Goal: Find specific page/section: Find specific page/section

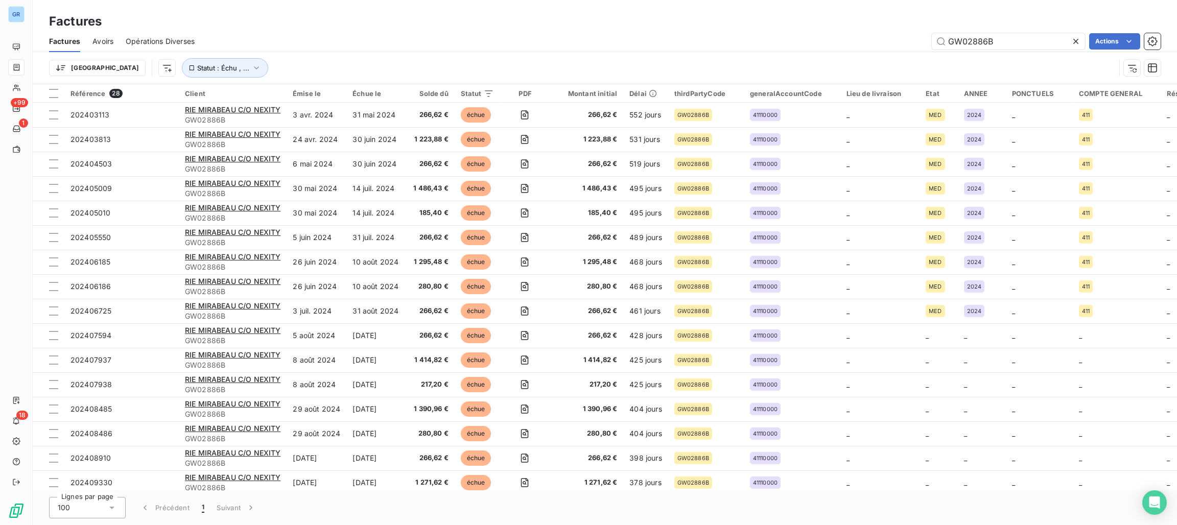
drag, startPoint x: 1032, startPoint y: 46, endPoint x: 769, endPoint y: 25, distance: 264.0
click at [769, 25] on div "Factures Factures Avoirs Opérations Diverses GW02886B Actions Trier Statut : Éc…" at bounding box center [605, 42] width 1145 height 84
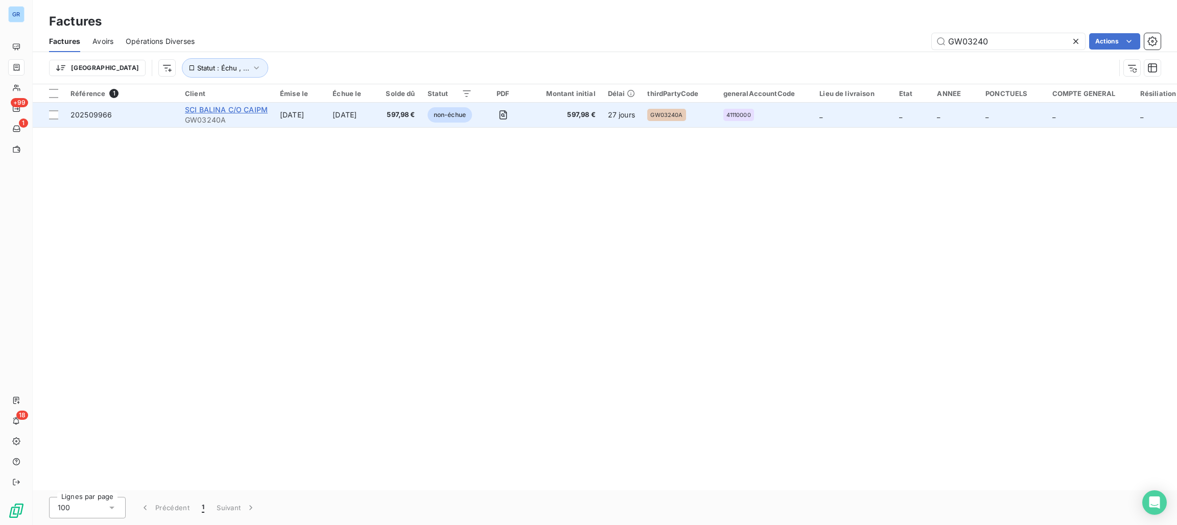
type input "GW03240"
click at [239, 106] on span "SCI BALINA C/O CAIPM" at bounding box center [226, 109] width 83 height 9
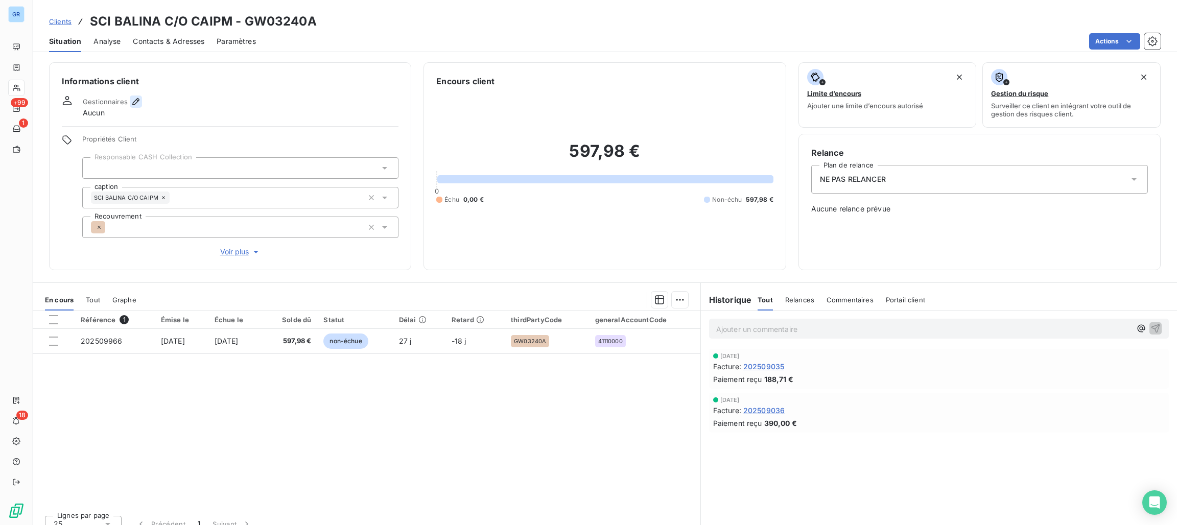
click at [134, 99] on icon "button" at bounding box center [136, 102] width 10 height 10
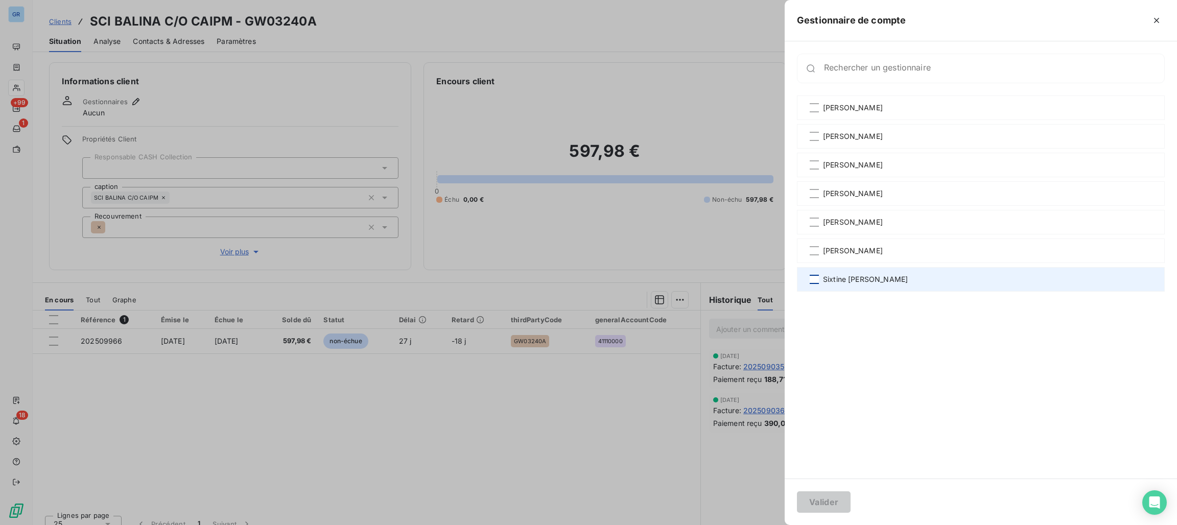
click at [814, 279] on div at bounding box center [814, 279] width 9 height 9
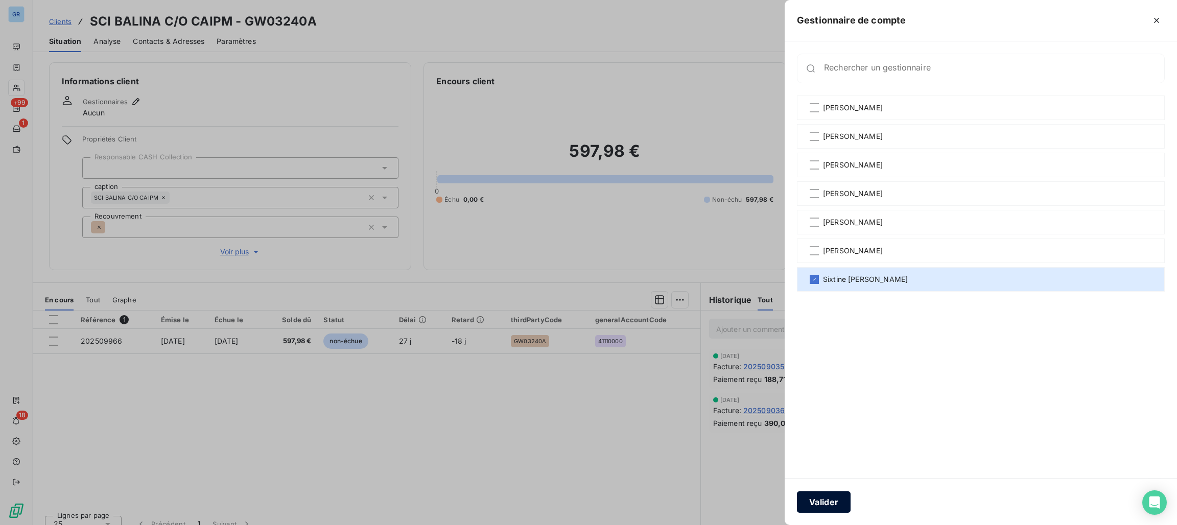
click at [807, 500] on button "Valider" at bounding box center [824, 502] width 54 height 21
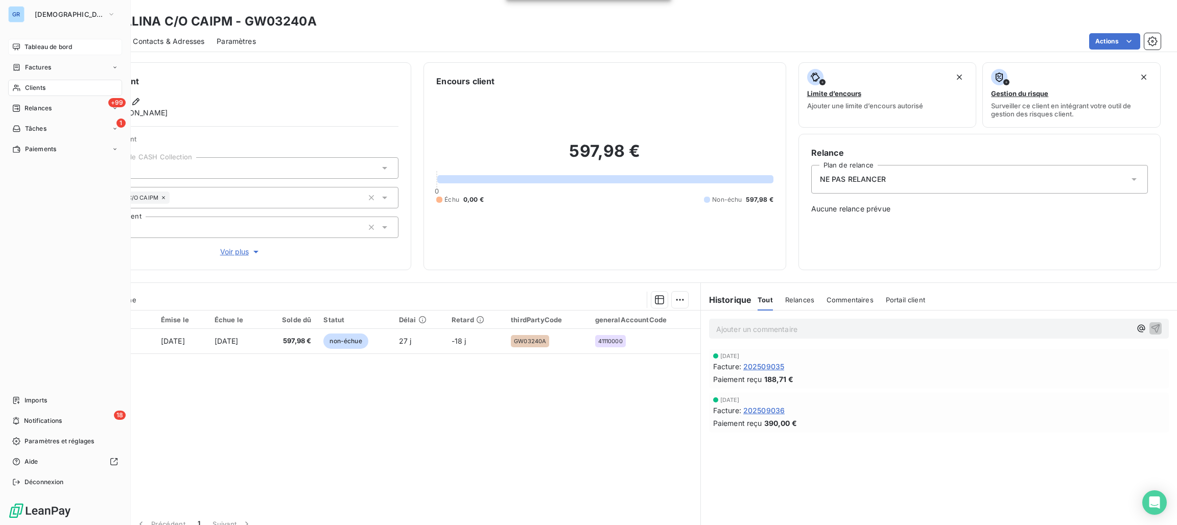
click at [49, 46] on span "Tableau de bord" at bounding box center [49, 46] width 48 height 9
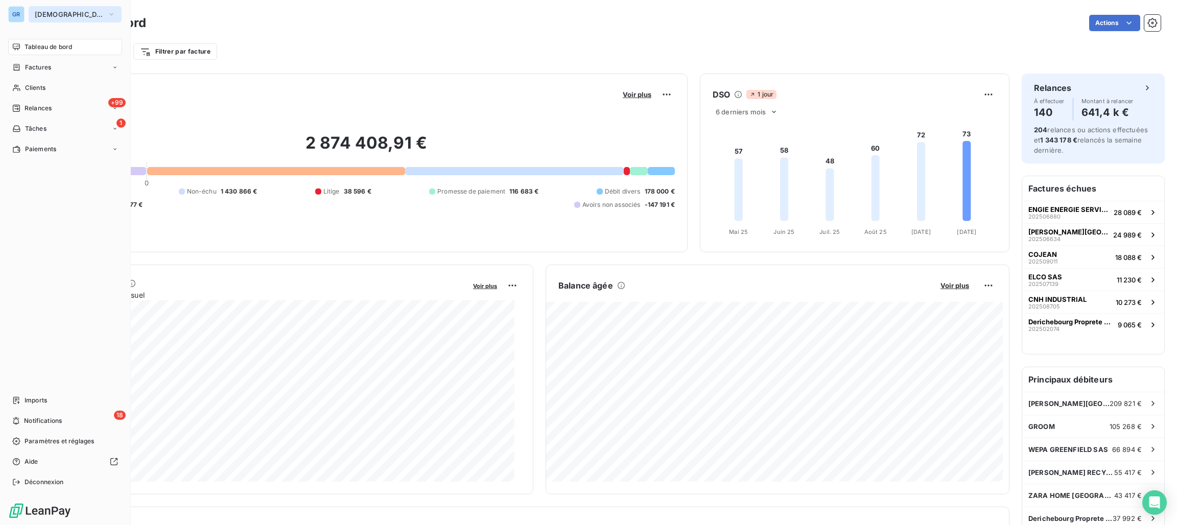
click at [39, 18] on span "[DEMOGRAPHIC_DATA]" at bounding box center [69, 14] width 68 height 8
click at [48, 12] on span "[DEMOGRAPHIC_DATA]" at bounding box center [69, 14] width 68 height 8
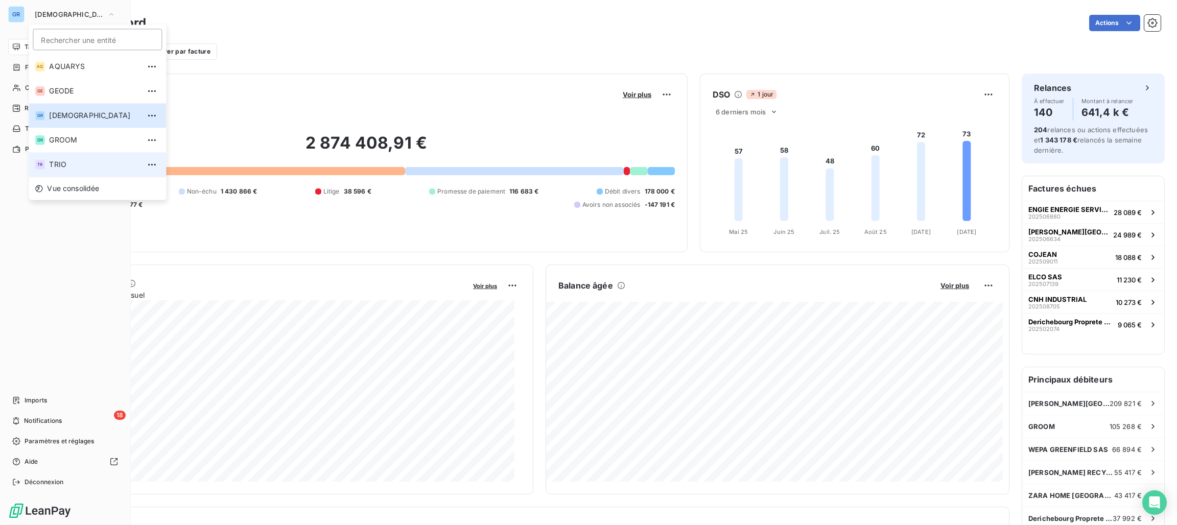
click at [49, 161] on span "TRIO" at bounding box center [94, 164] width 90 height 10
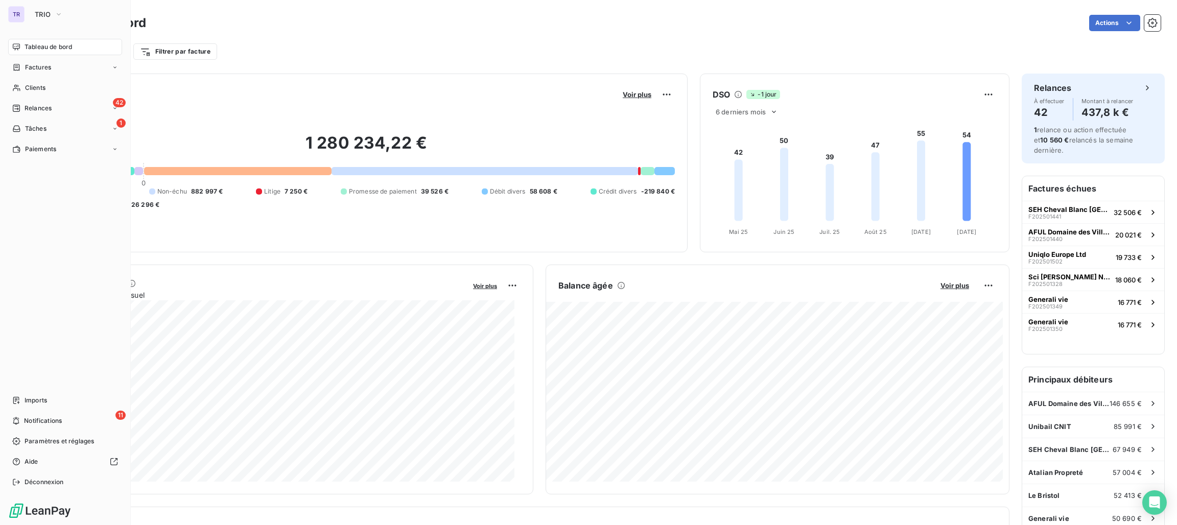
click at [231, 80] on div "Encours client Voir plus 1 280 234,22 € 0 Échu 537 988 € Non-échu 882 997 € Lit…" at bounding box center [366, 163] width 643 height 179
click at [60, 40] on div "Tableau de bord" at bounding box center [65, 47] width 114 height 16
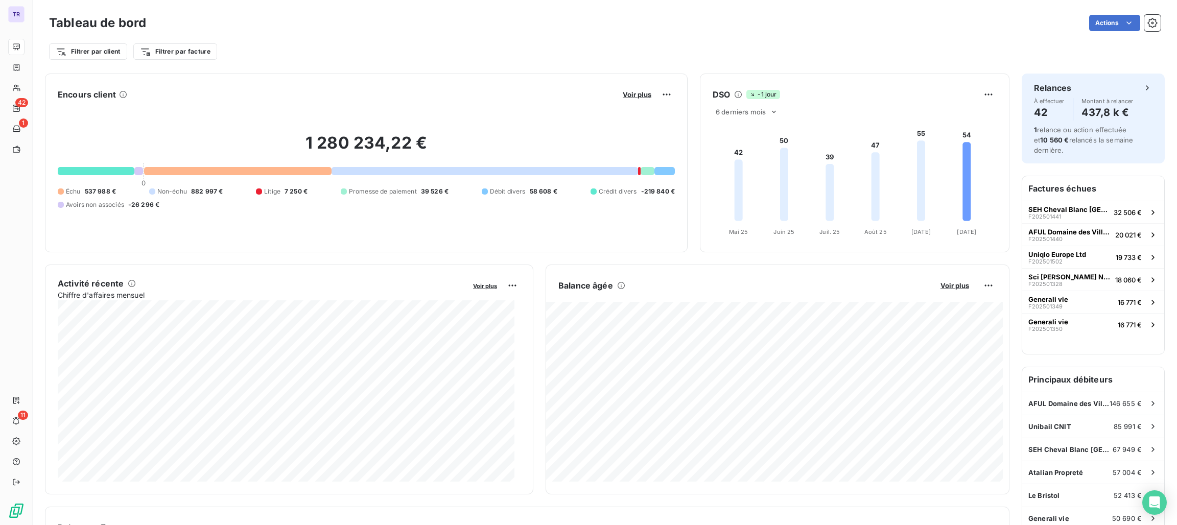
click at [237, 87] on div "Encours client Voir plus" at bounding box center [366, 94] width 617 height 16
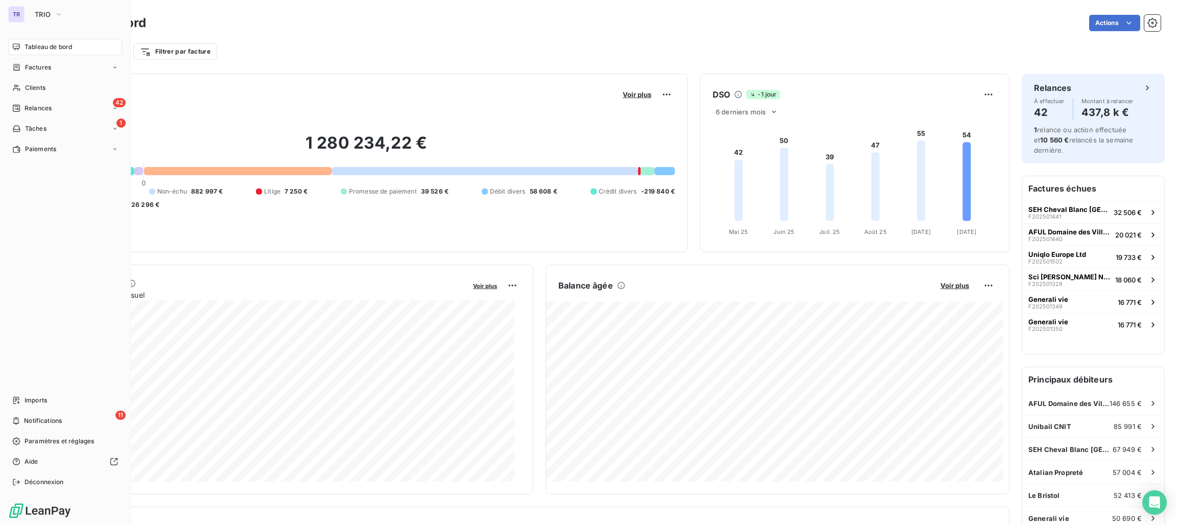
click at [49, 43] on span "Tableau de bord" at bounding box center [49, 46] width 48 height 9
click at [59, 49] on span "Tableau de bord" at bounding box center [49, 46] width 48 height 9
